Goal: Task Accomplishment & Management: Manage account settings

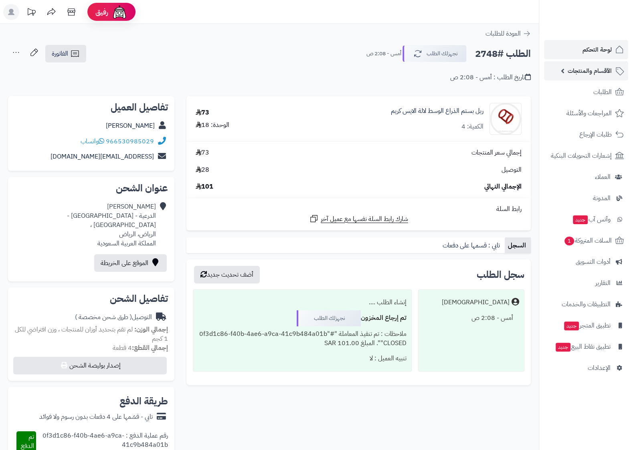
click at [603, 70] on span "الأقسام والمنتجات" at bounding box center [589, 70] width 44 height 11
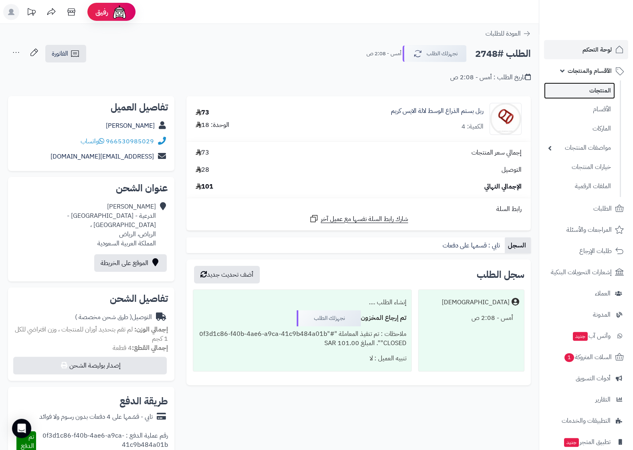
click at [597, 90] on link "المنتجات" at bounding box center [579, 91] width 71 height 16
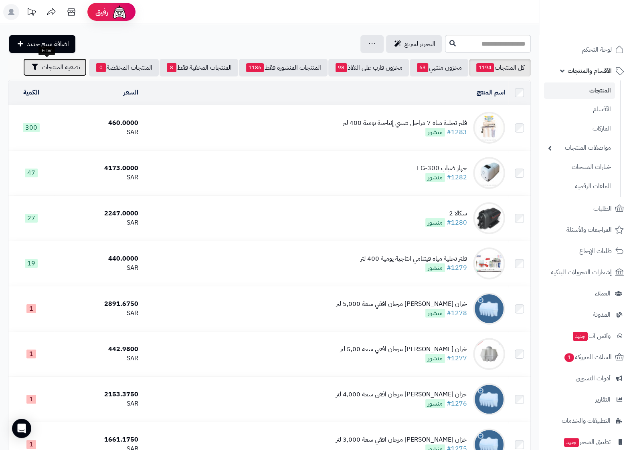
click at [42, 65] on span "تصفية المنتجات" at bounding box center [61, 67] width 38 height 10
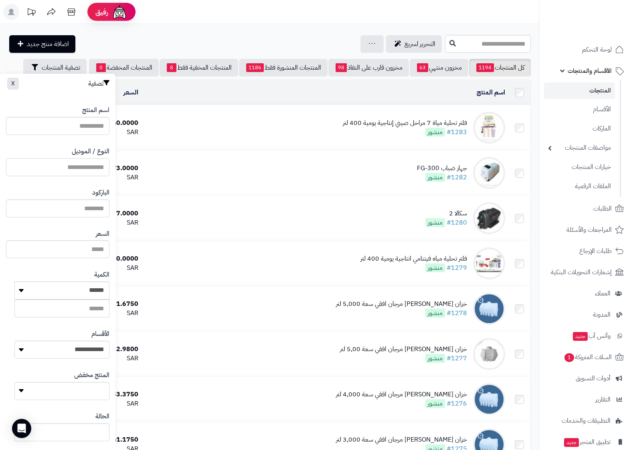
click at [52, 176] on input "النوع / الموديل" at bounding box center [57, 167] width 103 height 18
click at [99, 182] on link "11001056-OC" at bounding box center [64, 186] width 101 height 15
type input "**********"
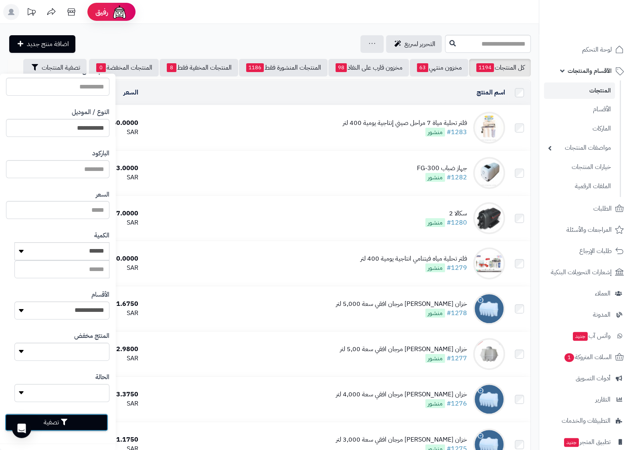
click at [61, 429] on button "تصفية" at bounding box center [56, 423] width 103 height 18
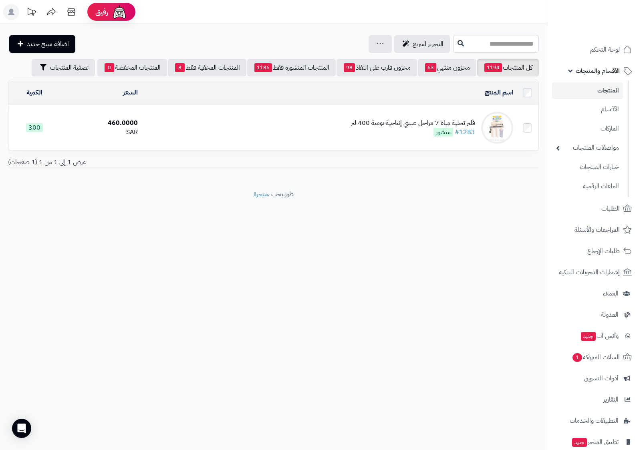
click at [384, 126] on div "فلتر تحلية مياة 7 مراحل صيني إنتاجية يومية 400 لتر" at bounding box center [413, 123] width 124 height 9
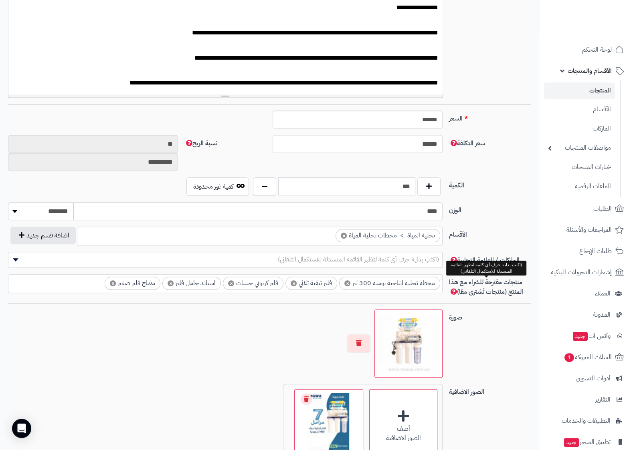
scroll to position [395, 0]
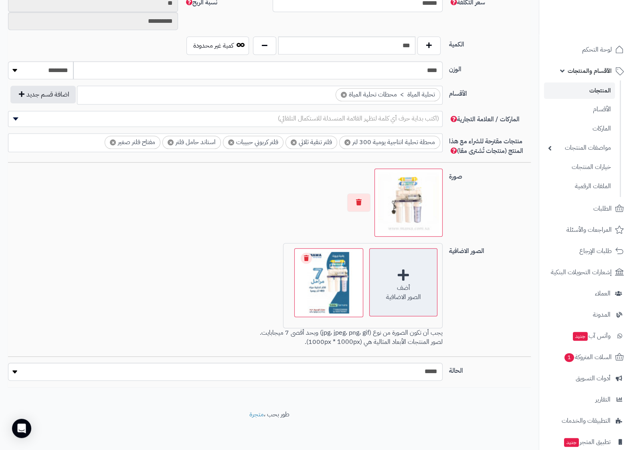
click at [400, 277] on div "أضف الصور الاضافية" at bounding box center [403, 282] width 68 height 68
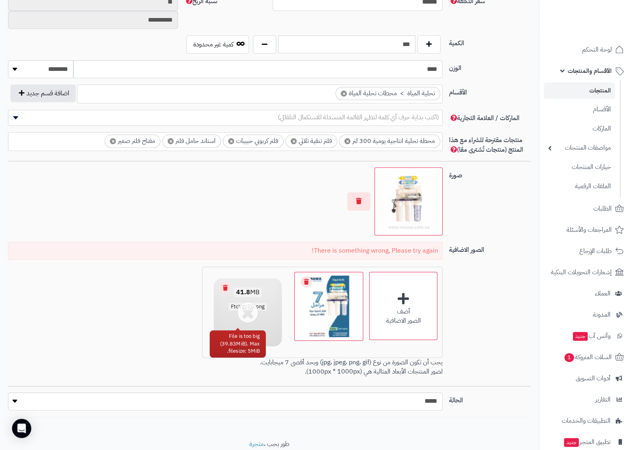
click at [250, 314] on div "41.8 MB FtcVzVZG.png" at bounding box center [248, 299] width 68 height 43
click at [227, 290] on link "Remove file" at bounding box center [225, 287] width 11 height 11
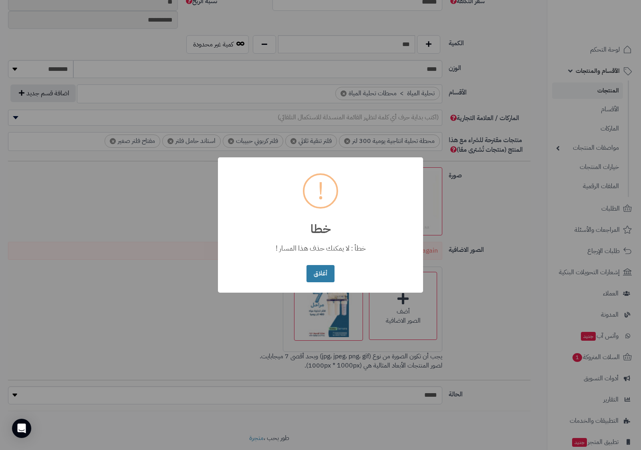
click at [327, 266] on button "أغلاق" at bounding box center [320, 273] width 28 height 17
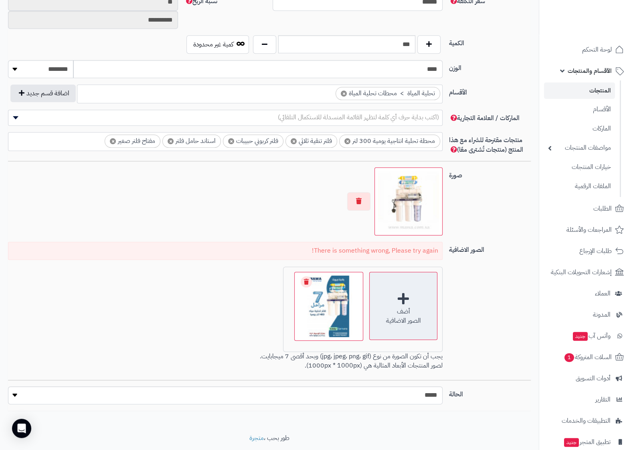
click at [410, 311] on div "أضف" at bounding box center [402, 311] width 67 height 9
click at [412, 308] on div "أضف الصور الاضافية" at bounding box center [403, 306] width 68 height 68
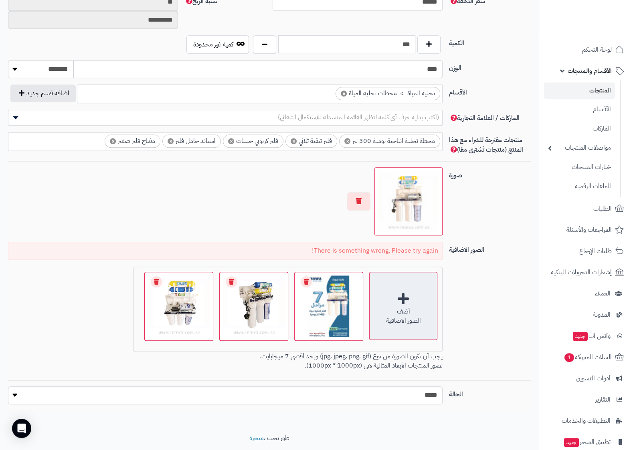
click at [410, 307] on div "أضف الصور الاضافية" at bounding box center [403, 306] width 68 height 68
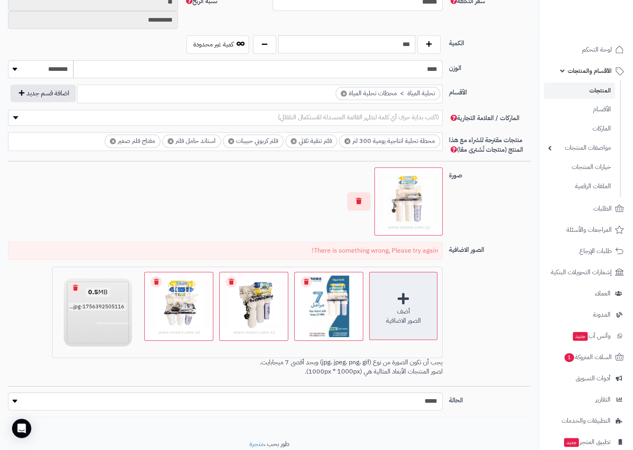
click at [168, 107] on div "**********" at bounding box center [269, 97] width 529 height 25
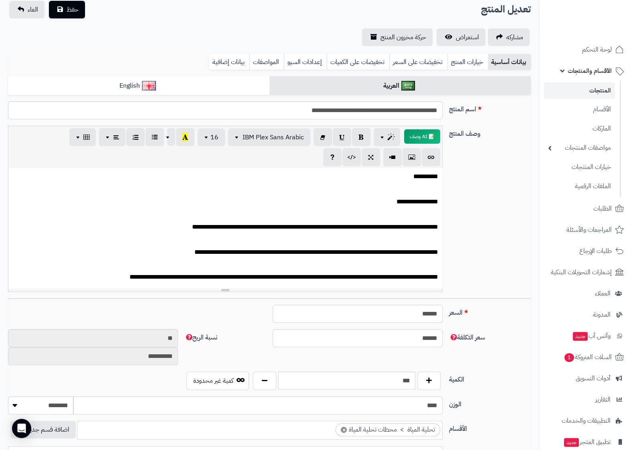
scroll to position [0, 0]
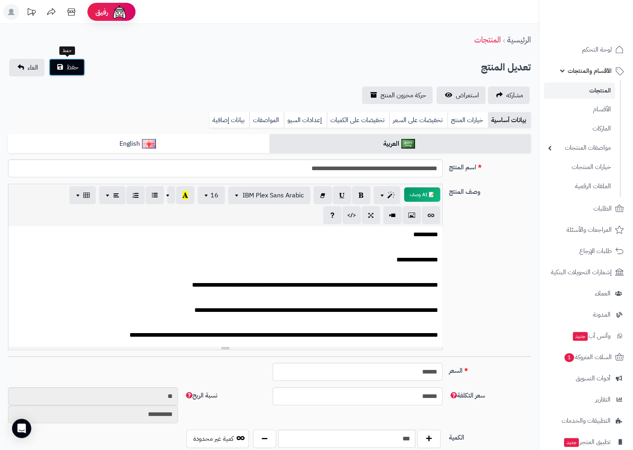
click at [73, 61] on button "حفظ" at bounding box center [67, 67] width 36 height 18
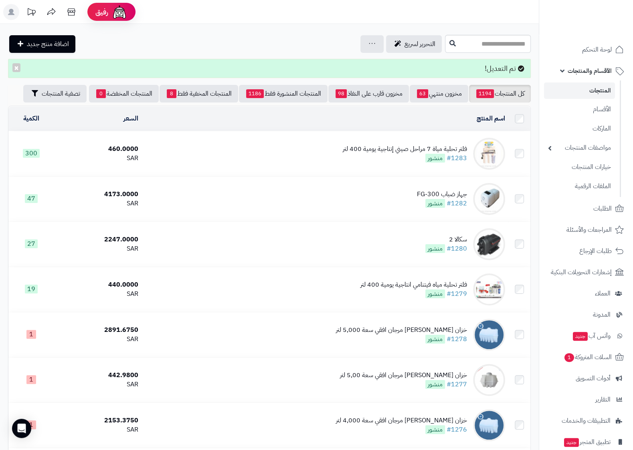
click at [395, 143] on td "فلتر تحلية مياة 7 مراحل صيني إنتاجية يومية 400 لتر #1283 منشور" at bounding box center [324, 153] width 366 height 45
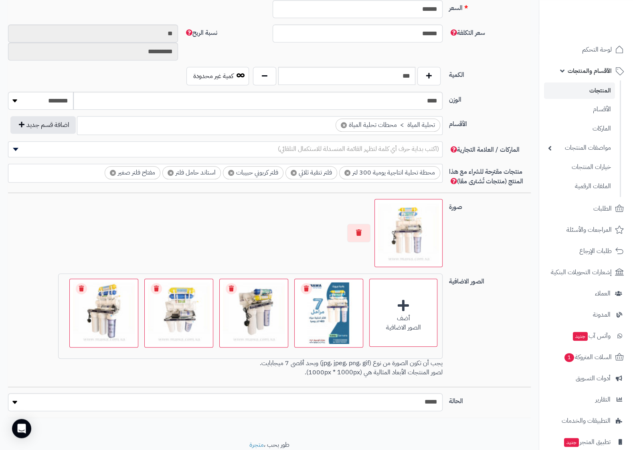
scroll to position [379, 0]
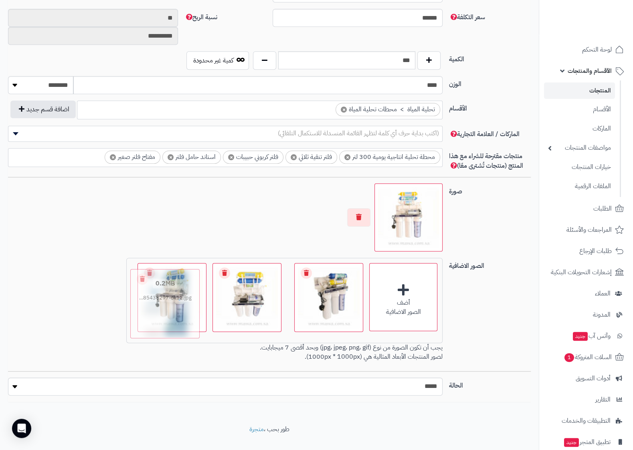
drag, startPoint x: 331, startPoint y: 306, endPoint x: 151, endPoint y: 317, distance: 180.6
click at [151, 317] on div "0.2 MB catalog/1753885438297-ok12.jpg Check Error Remove file" at bounding box center [164, 303] width 69 height 69
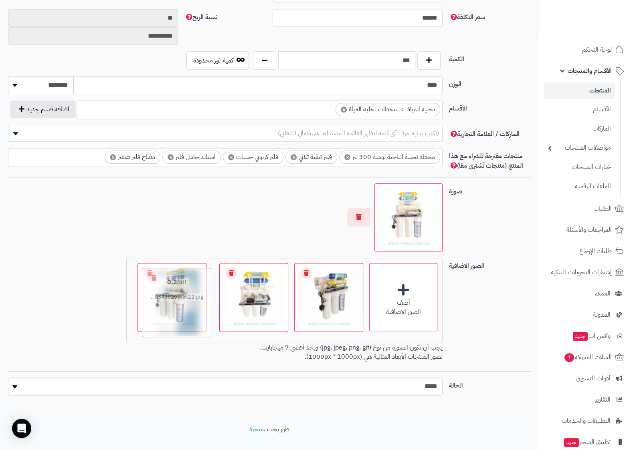
drag, startPoint x: 248, startPoint y: 313, endPoint x: 172, endPoint y: 318, distance: 76.7
click at [172, 318] on img at bounding box center [176, 302] width 65 height 65
drag, startPoint x: 106, startPoint y: 305, endPoint x: 194, endPoint y: 300, distance: 88.7
click at [194, 300] on div "0.5 MB catalog/1756392505116-RO 2.jpg" at bounding box center [191, 285] width 69 height 43
drag, startPoint x: 186, startPoint y: 302, endPoint x: 110, endPoint y: 304, distance: 76.1
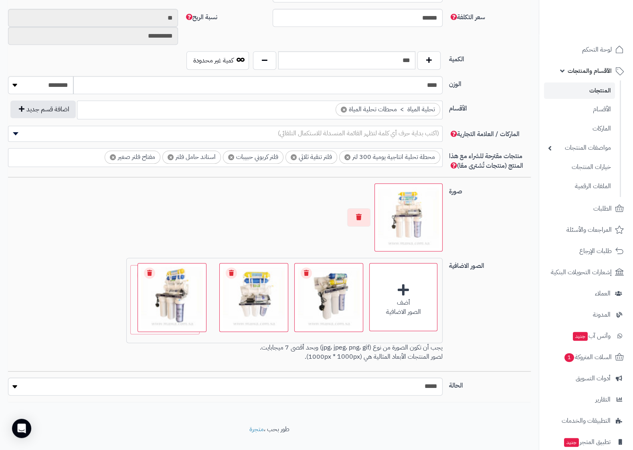
click at [110, 304] on div "أضف الصور الاضافية اختر الصور الاضافية 0.5 MB catalog/1756392466127-RO 4.jpg Ch…" at bounding box center [225, 311] width 441 height 107
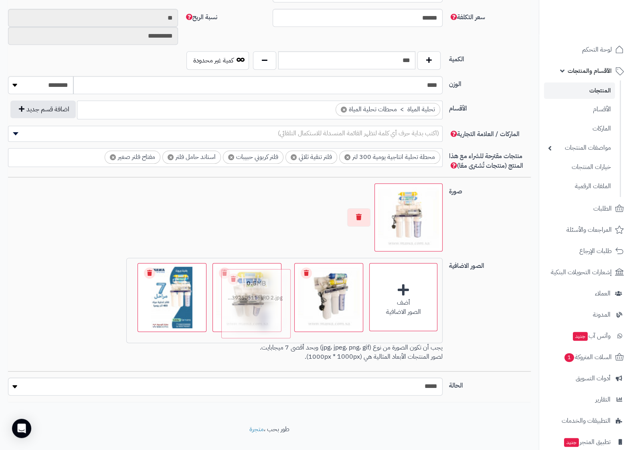
drag, startPoint x: 116, startPoint y: 302, endPoint x: 269, endPoint y: 312, distance: 153.4
click at [269, 312] on div "0.5 MB catalog/1756392505116-RO 2.jpg" at bounding box center [256, 291] width 69 height 43
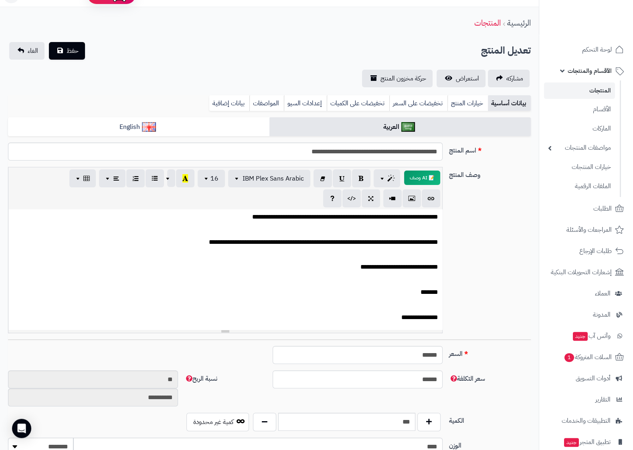
scroll to position [0, 0]
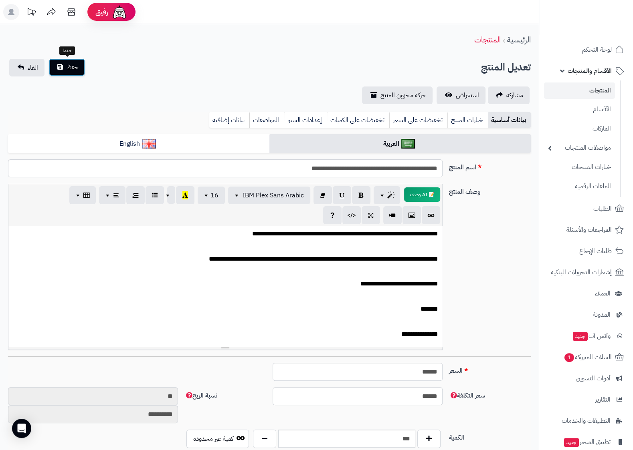
click at [79, 74] on button "حفظ" at bounding box center [67, 67] width 36 height 18
